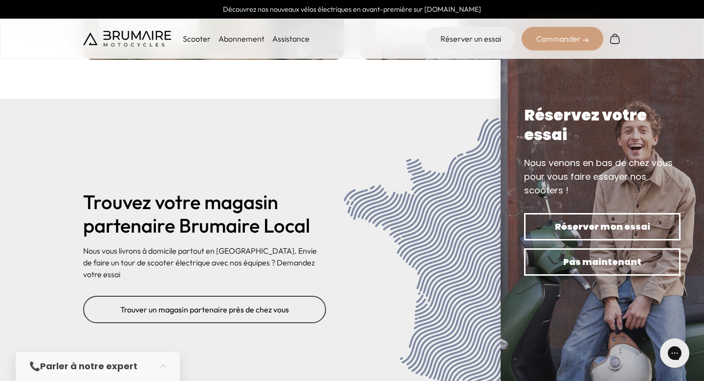
scroll to position [4002, 0]
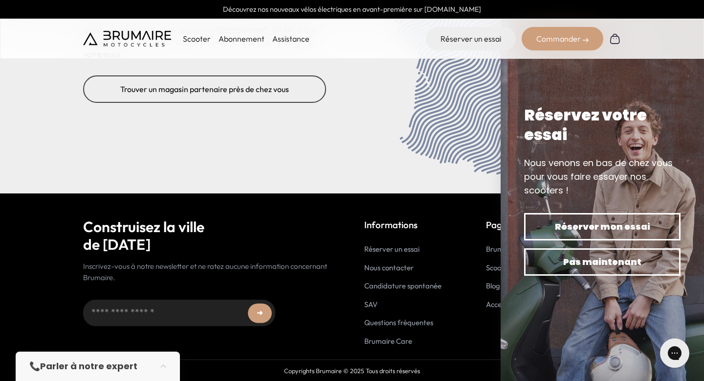
click at [401, 266] on link "Nous contacter" at bounding box center [388, 267] width 49 height 9
click at [400, 291] on ul "Réserver un essai Nous contacter Candidature spontanée SAV Questions fréquentes…" at bounding box center [402, 295] width 77 height 103
click at [400, 281] on link "Candidature spontanée" at bounding box center [402, 285] width 77 height 9
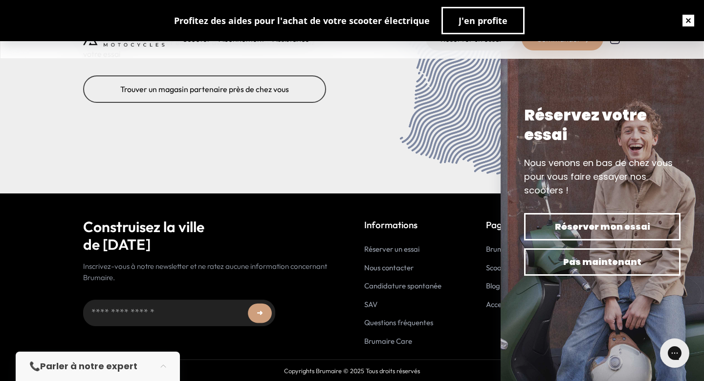
click at [692, 21] on button "button" at bounding box center [688, 20] width 31 height 31
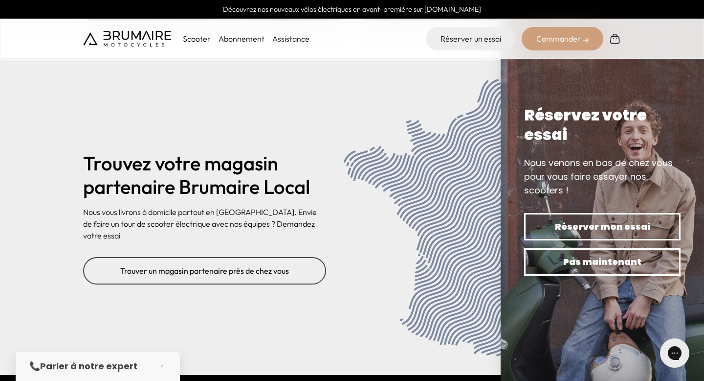
scroll to position [3860, 0]
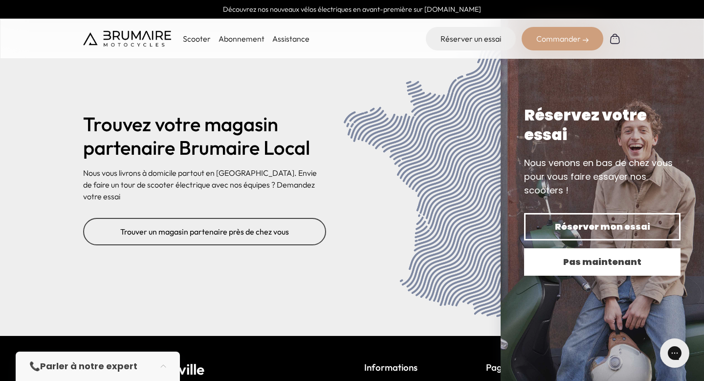
click at [585, 270] on button "Pas maintenant" at bounding box center [602, 261] width 157 height 27
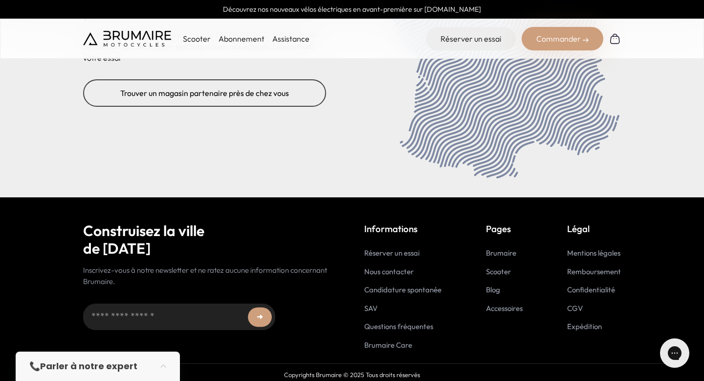
scroll to position [4002, 0]
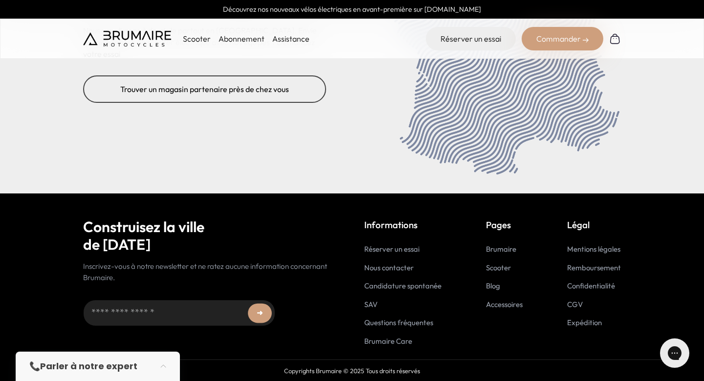
click at [188, 318] on input "Adresse email..." at bounding box center [179, 312] width 192 height 26
click at [386, 268] on link "Nous contacter" at bounding box center [388, 267] width 49 height 9
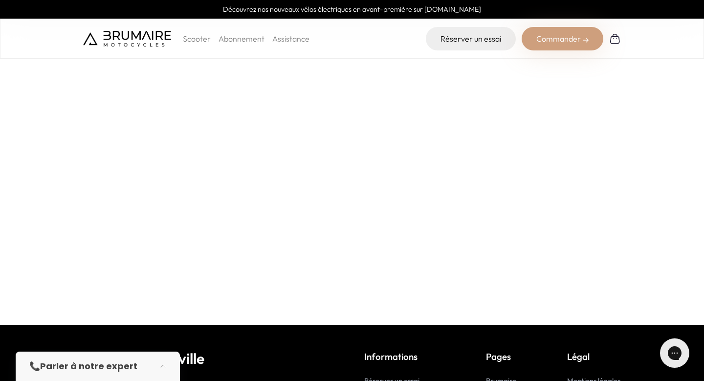
scroll to position [264, 0]
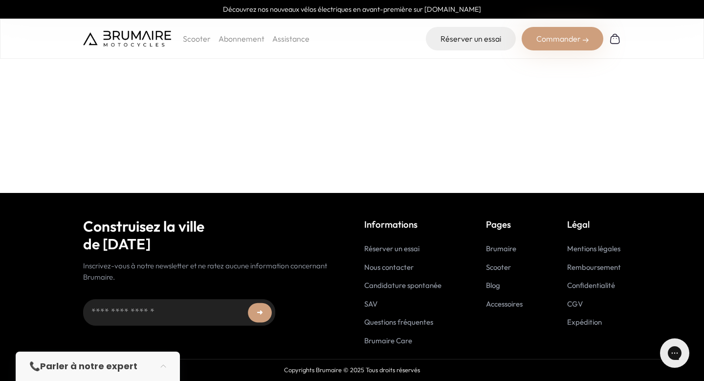
click at [388, 341] on link "Brumaire Care" at bounding box center [388, 340] width 48 height 9
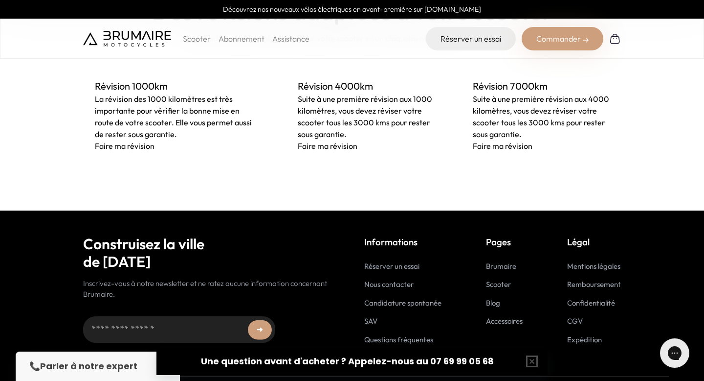
scroll to position [732, 0]
